Goal: Task Accomplishment & Management: Manage account settings

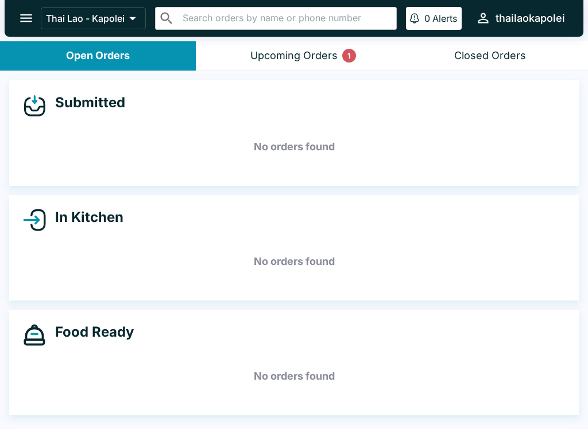
click at [292, 57] on div "Upcoming Orders 1" at bounding box center [293, 55] width 87 height 13
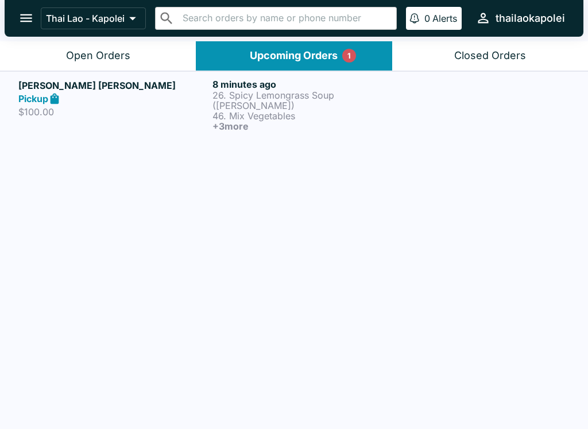
click at [107, 41] on button "Open Orders" at bounding box center [98, 55] width 196 height 29
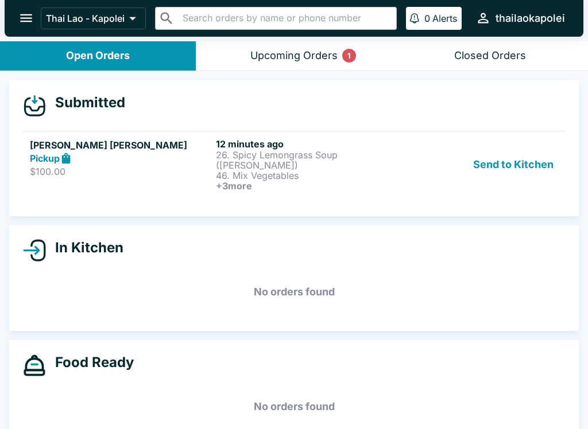
click at [383, 185] on link "[PERSON_NAME] [PERSON_NAME] Pickup $100.00 12 minutes ago 26. Spicy Lemongrass …" at bounding box center [294, 164] width 542 height 67
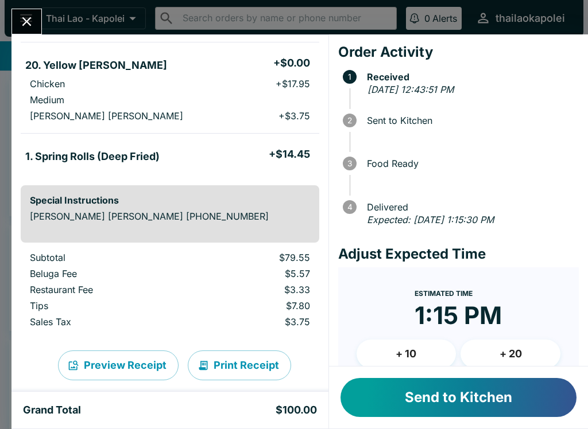
scroll to position [318, 0]
click at [497, 399] on button "Send to Kitchen" at bounding box center [458, 397] width 236 height 39
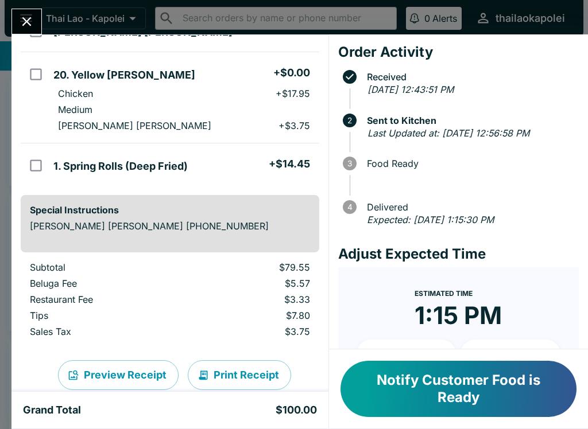
click at [21, 18] on icon "Close" at bounding box center [26, 21] width 15 height 15
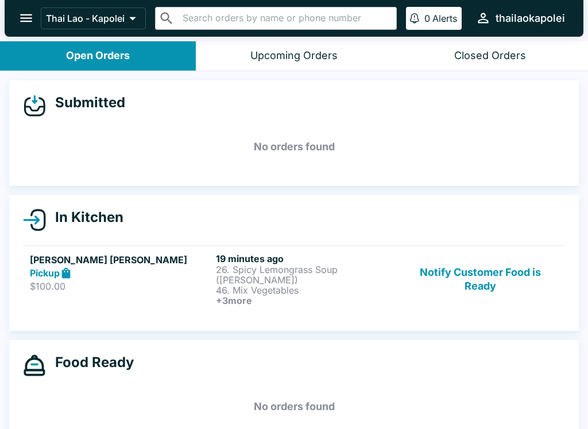
click at [477, 272] on button "Notify Customer Food is Ready" at bounding box center [480, 279] width 156 height 53
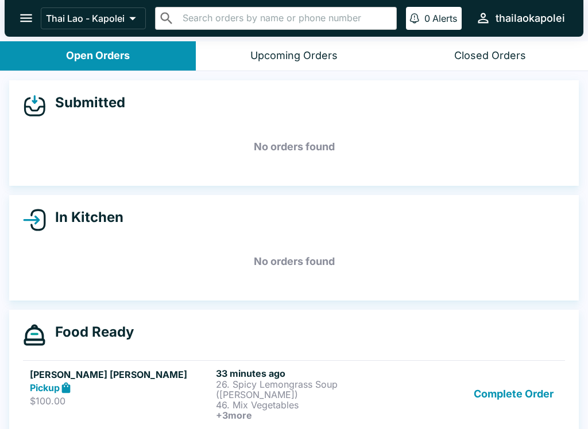
click at [343, 400] on p "46. Mix Vegetables" at bounding box center [306, 405] width 181 height 10
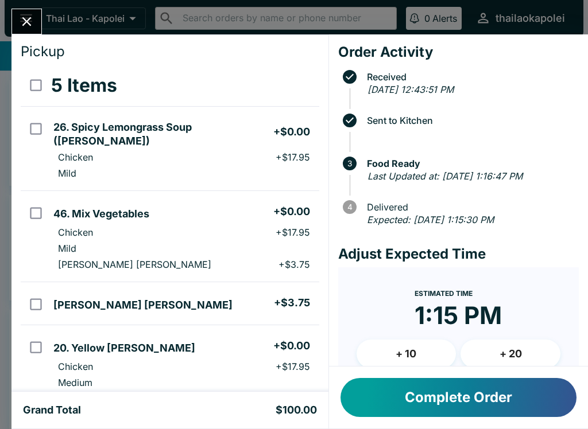
scroll to position [51, 0]
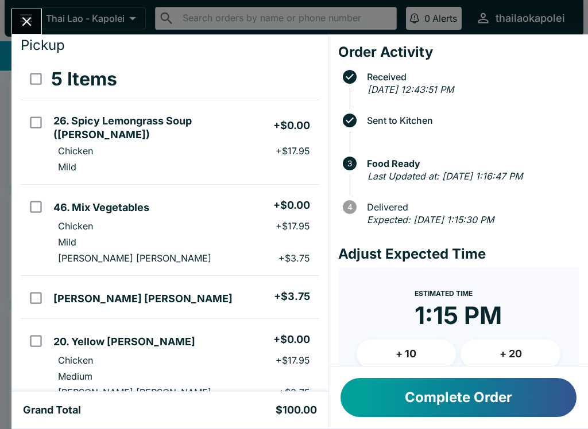
click at [28, 28] on icon "Close" at bounding box center [26, 21] width 15 height 15
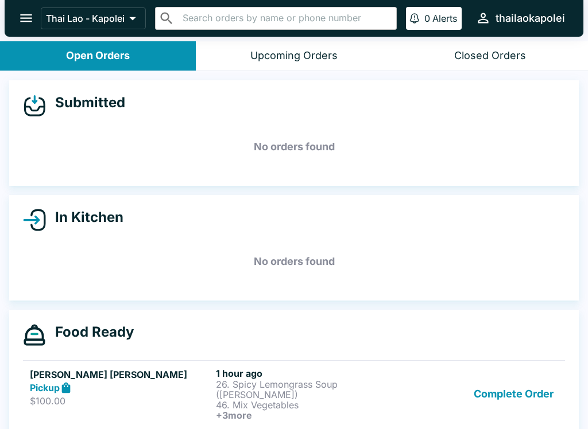
click at [490, 390] on button "Complete Order" at bounding box center [513, 394] width 89 height 53
